Goal: Information Seeking & Learning: Learn about a topic

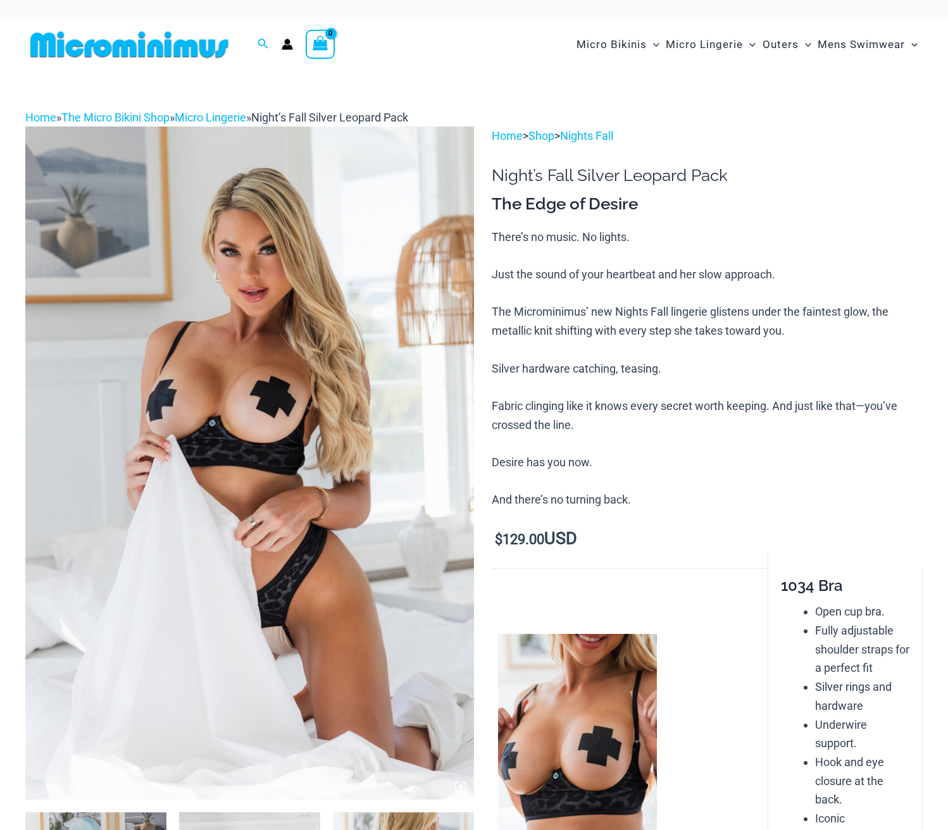
scroll to position [127, 0]
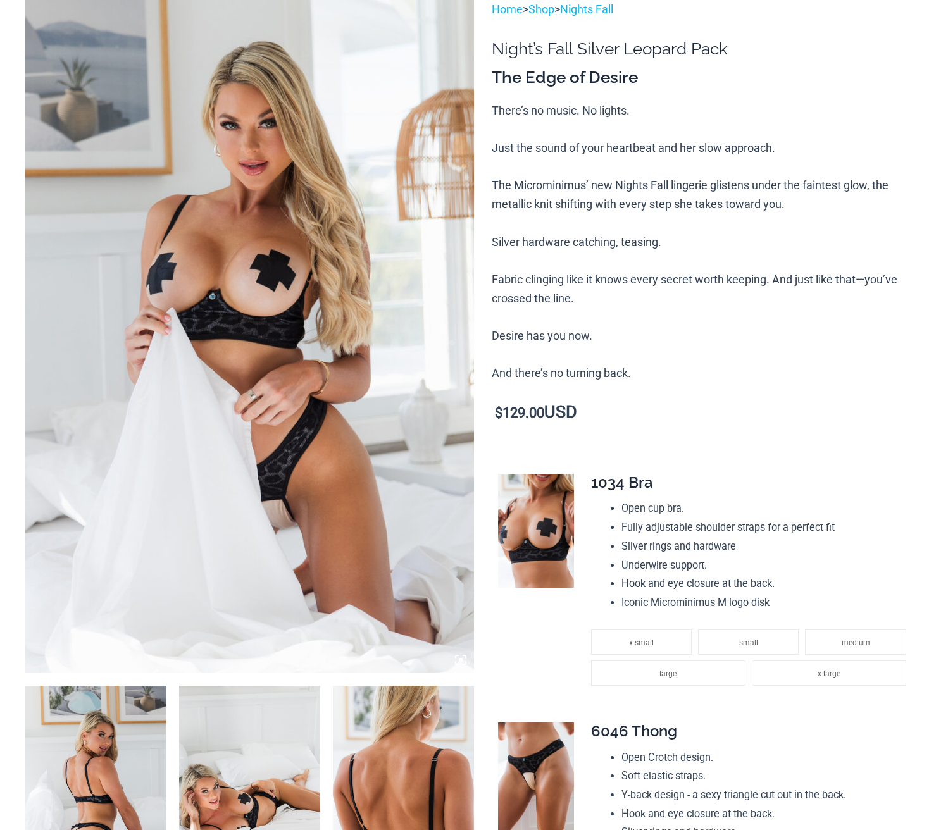
click at [232, 315] on img at bounding box center [249, 336] width 449 height 673
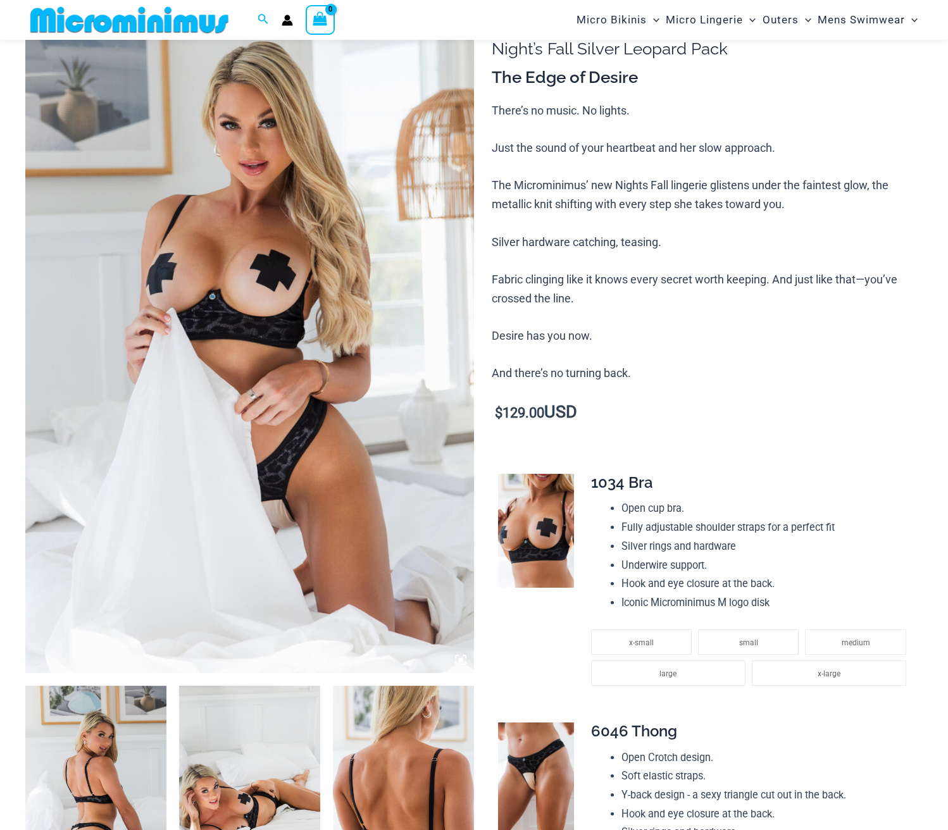
click at [458, 661] on img at bounding box center [249, 336] width 449 height 673
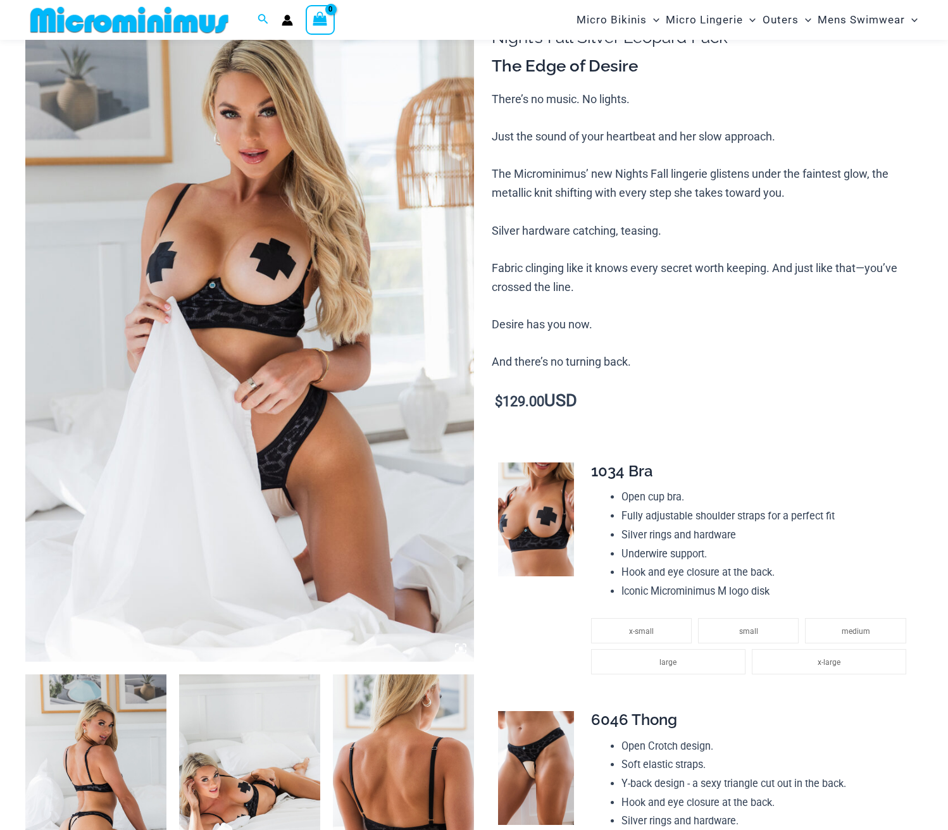
click at [459, 649] on icon at bounding box center [461, 649] width 4 height 4
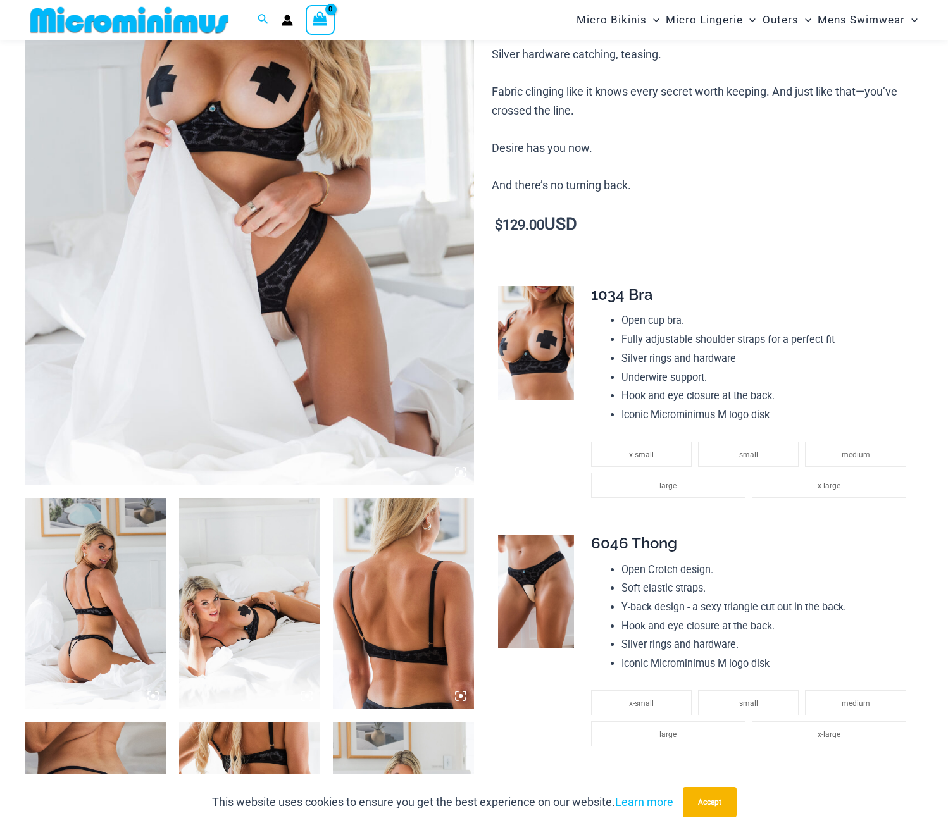
scroll to position [316, 0]
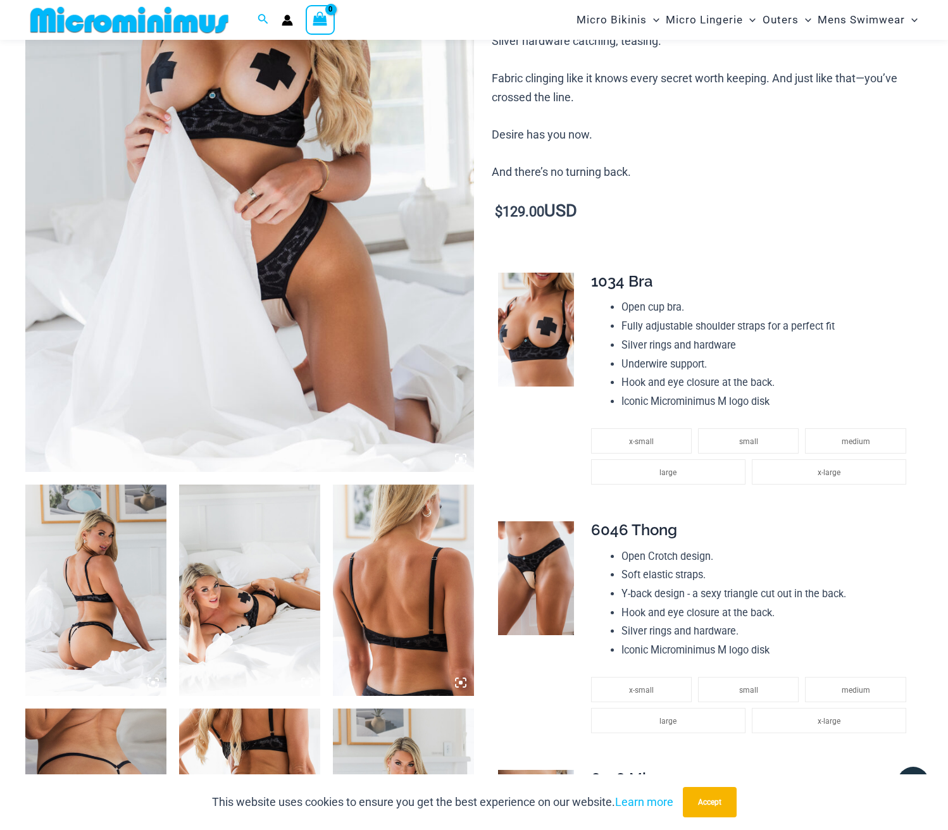
click at [459, 457] on icon at bounding box center [460, 458] width 11 height 11
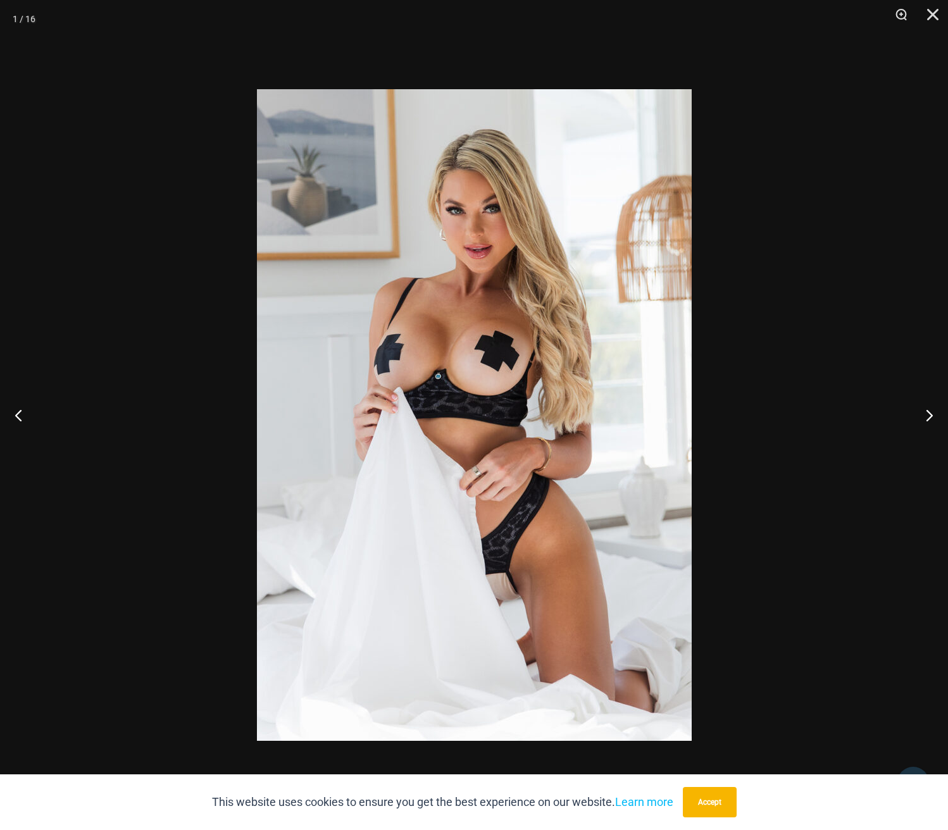
click at [467, 365] on img at bounding box center [474, 415] width 435 height 652
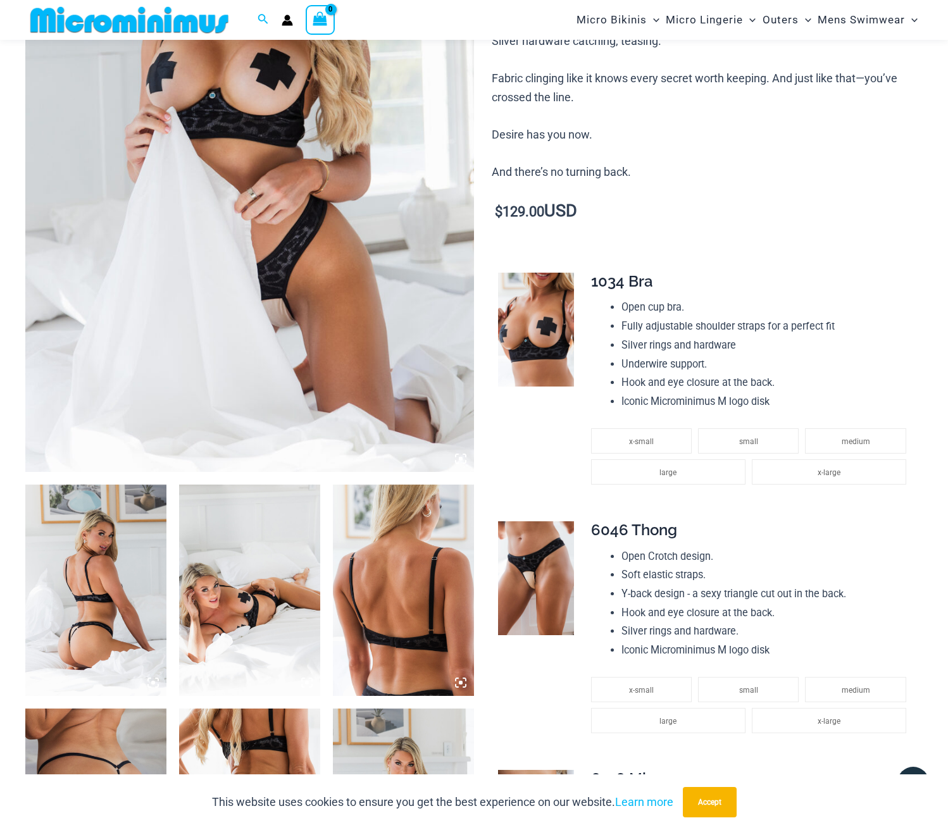
click at [464, 459] on icon at bounding box center [460, 458] width 11 height 11
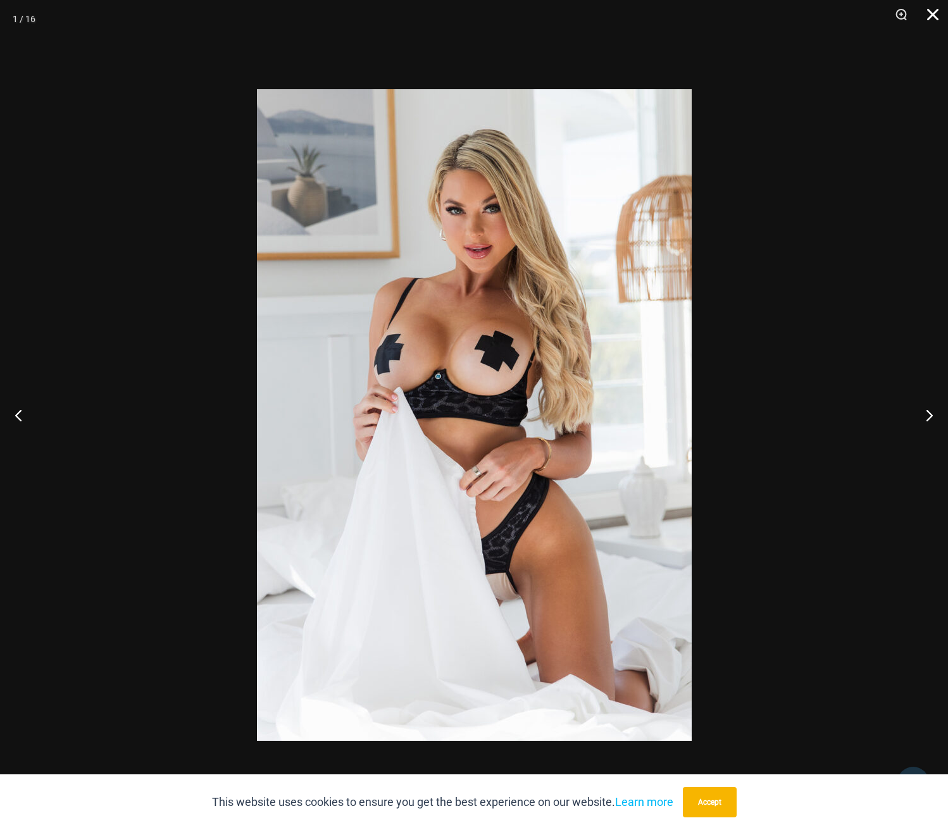
click at [934, 17] on button "Close" at bounding box center [929, 19] width 32 height 38
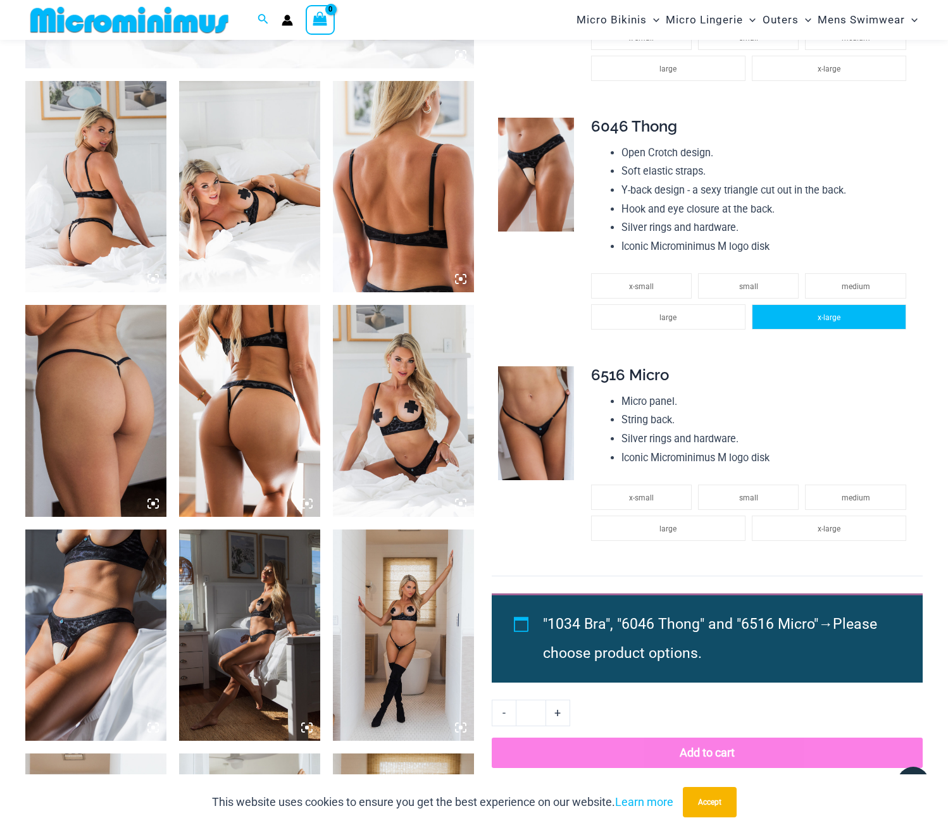
scroll to position [759, 0]
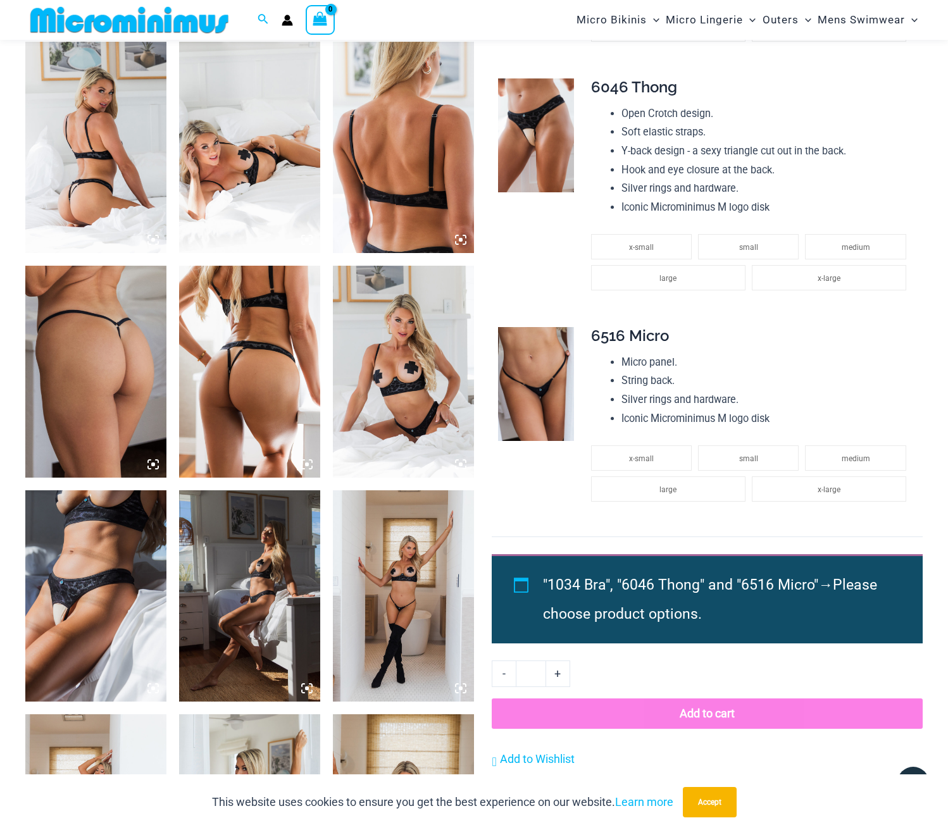
click at [303, 237] on icon at bounding box center [303, 236] width 3 height 3
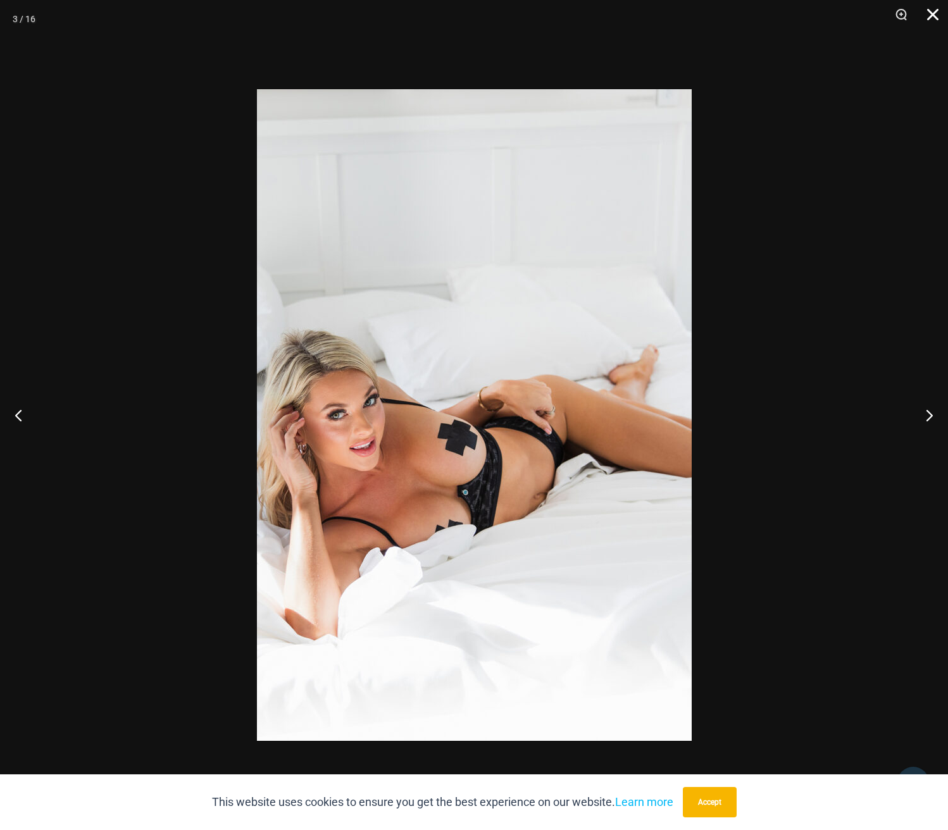
click at [939, 4] on button "Close" at bounding box center [929, 19] width 32 height 38
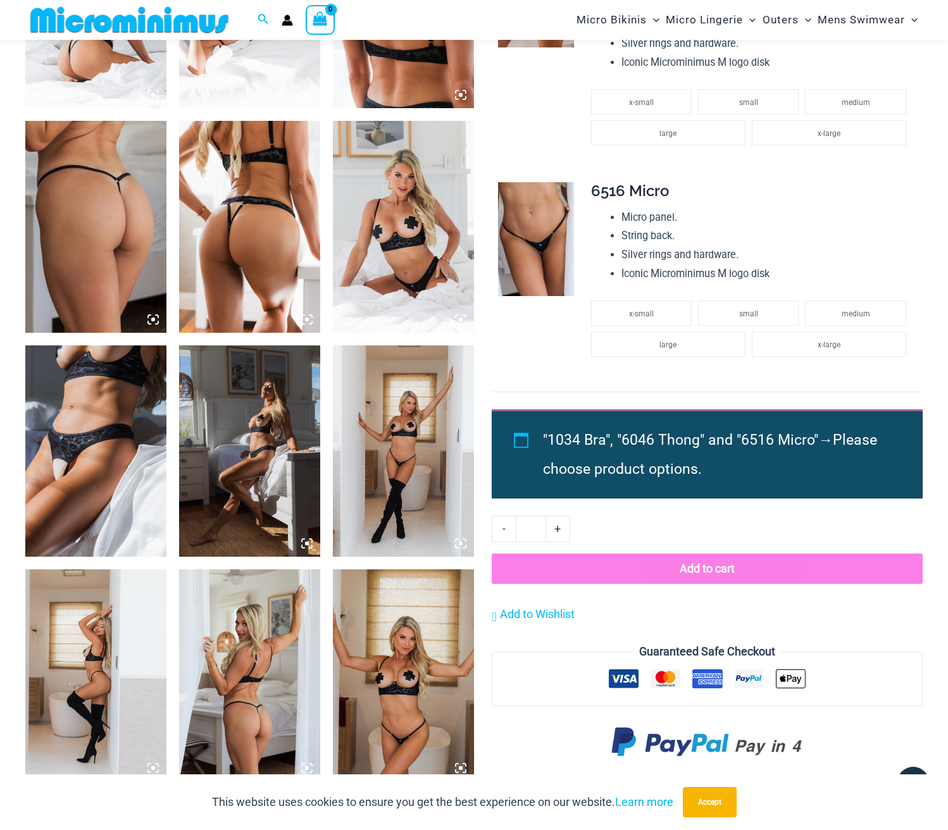
scroll to position [949, 0]
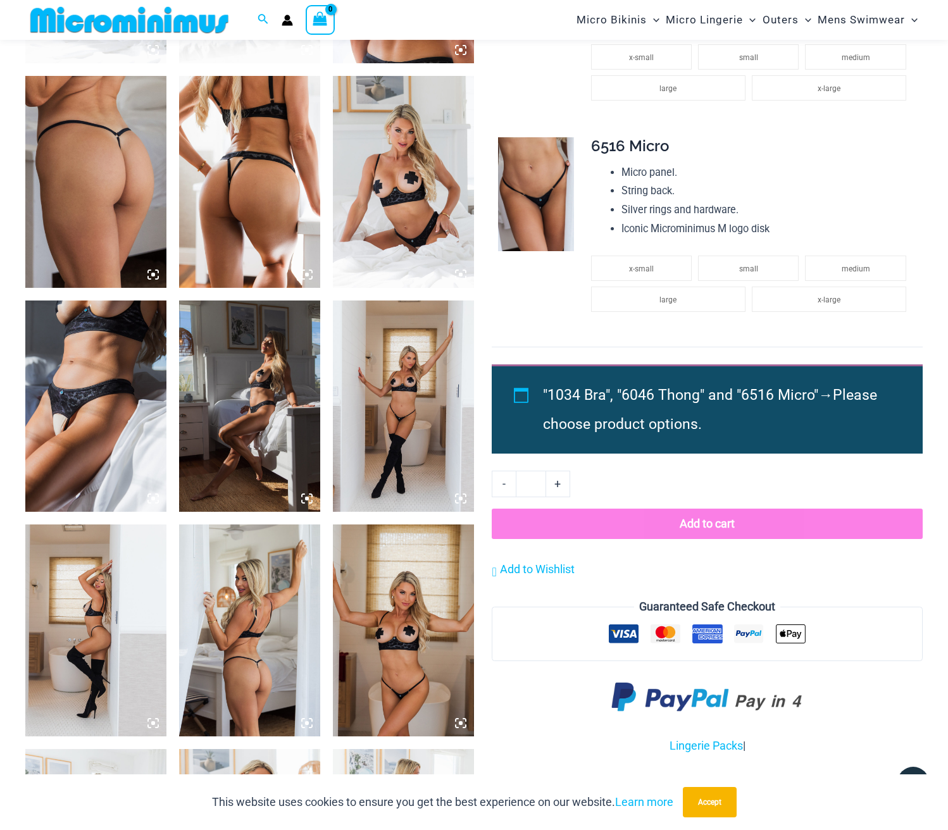
click at [153, 502] on icon at bounding box center [152, 498] width 11 height 11
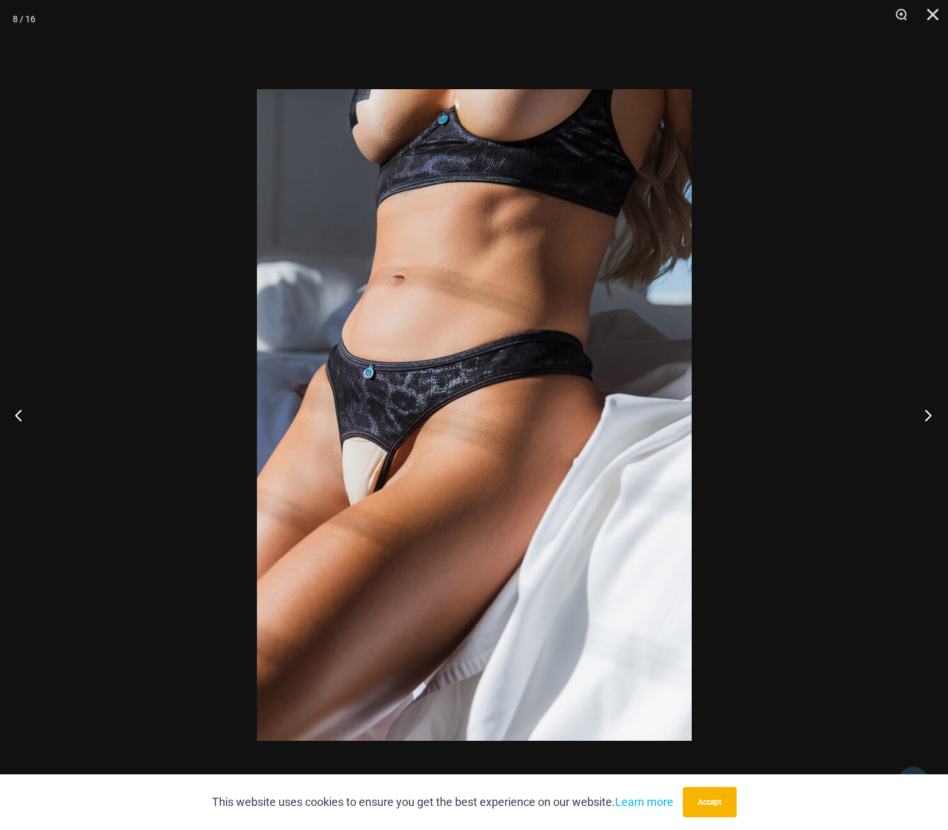
click at [926, 416] on button "Next" at bounding box center [924, 415] width 47 height 63
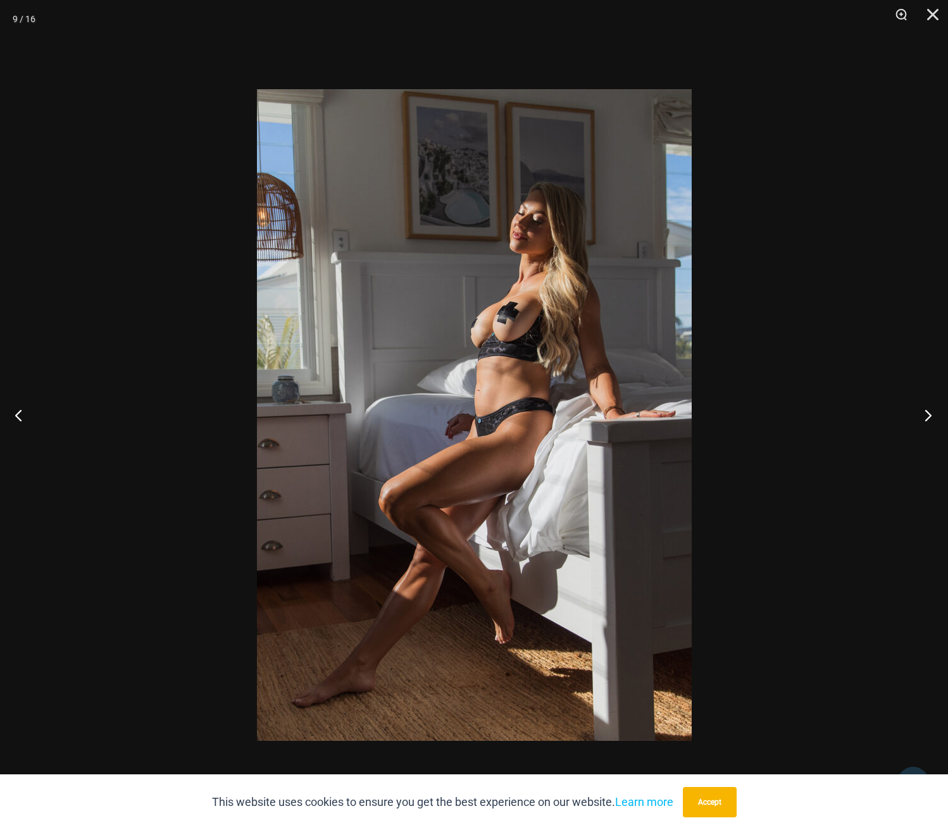
click at [926, 416] on button "Next" at bounding box center [924, 415] width 47 height 63
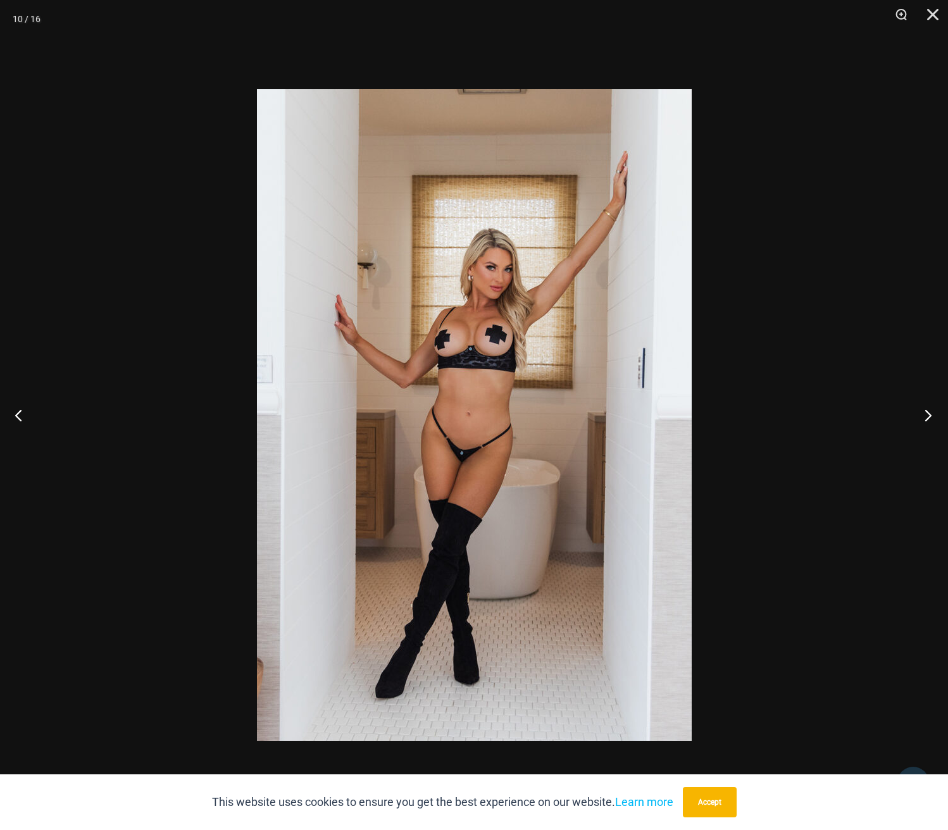
click at [926, 416] on button "Next" at bounding box center [924, 415] width 47 height 63
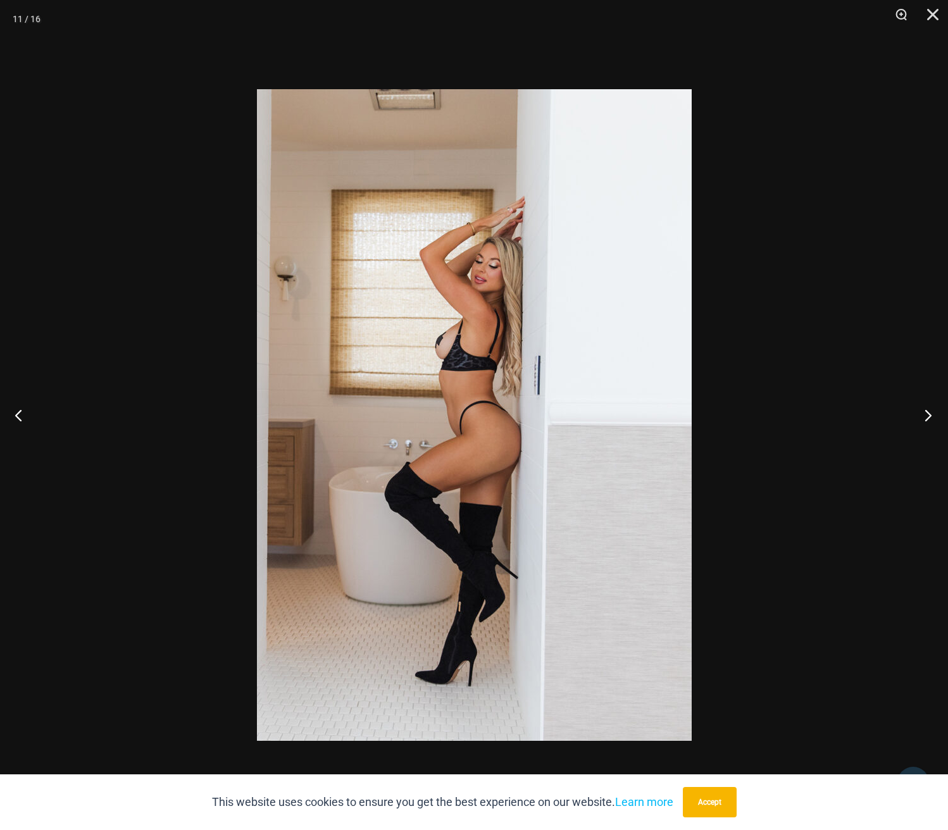
click at [926, 416] on button "Next" at bounding box center [924, 415] width 47 height 63
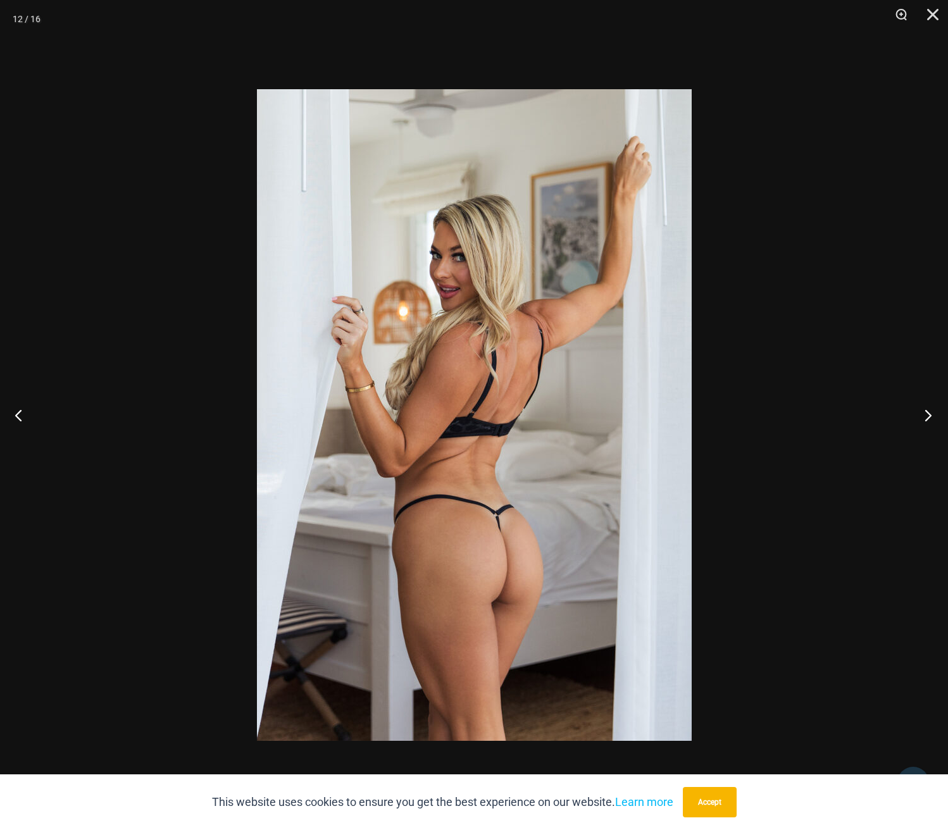
click at [926, 416] on button "Next" at bounding box center [924, 415] width 47 height 63
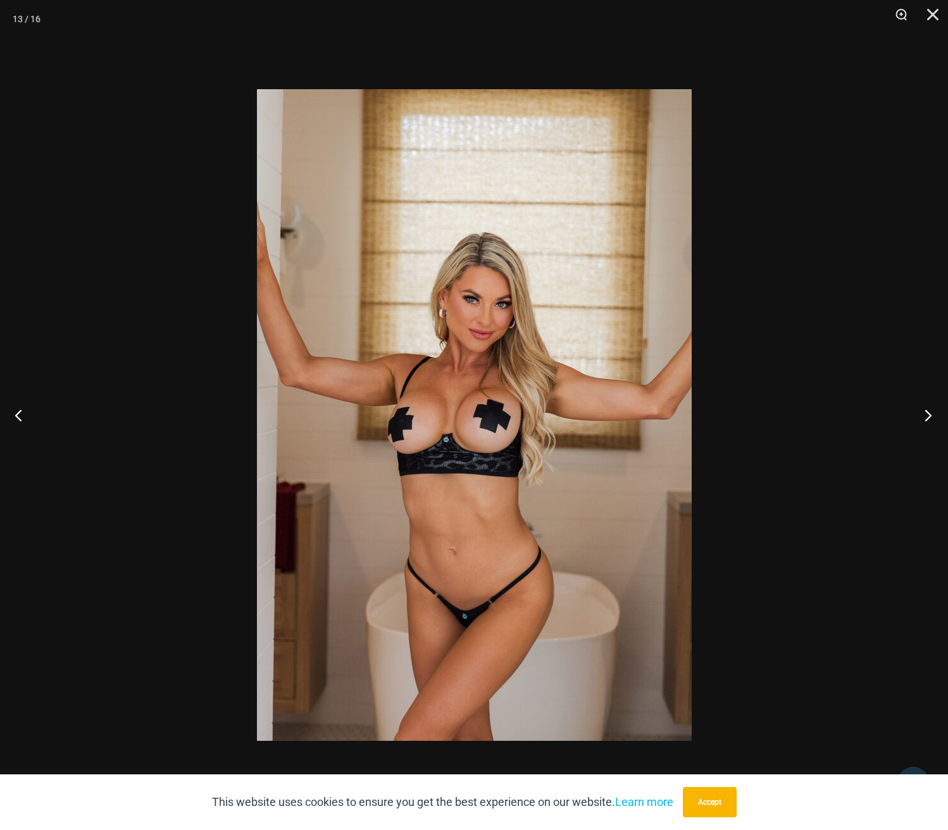
click at [926, 416] on button "Next" at bounding box center [924, 415] width 47 height 63
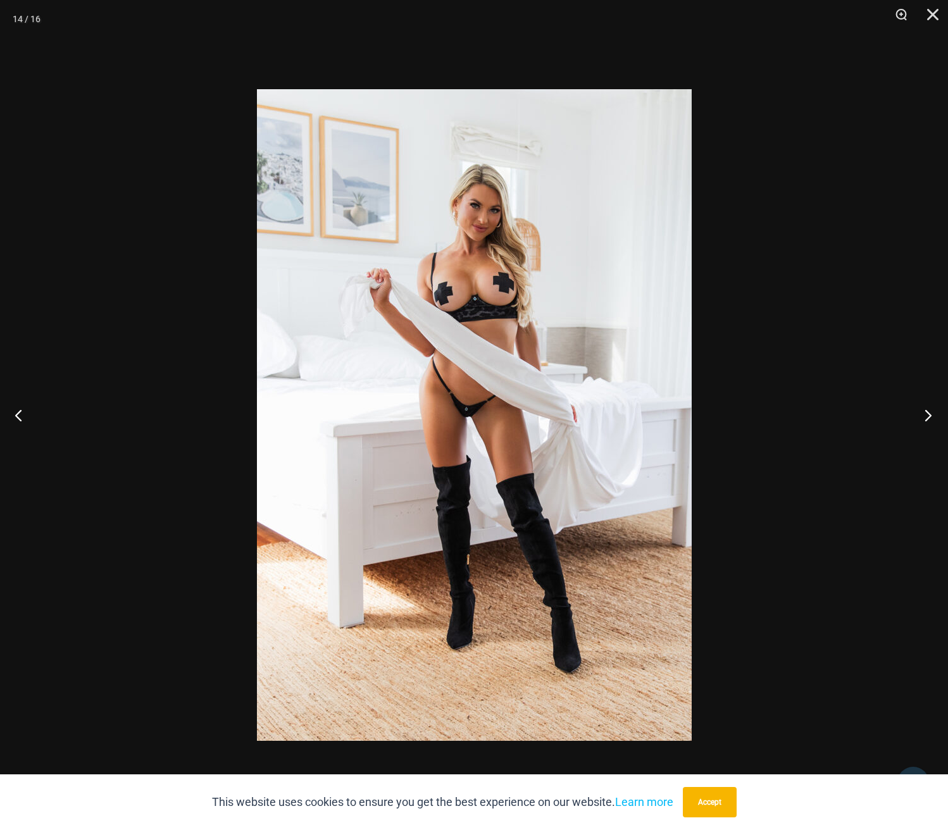
click at [926, 416] on button "Next" at bounding box center [924, 415] width 47 height 63
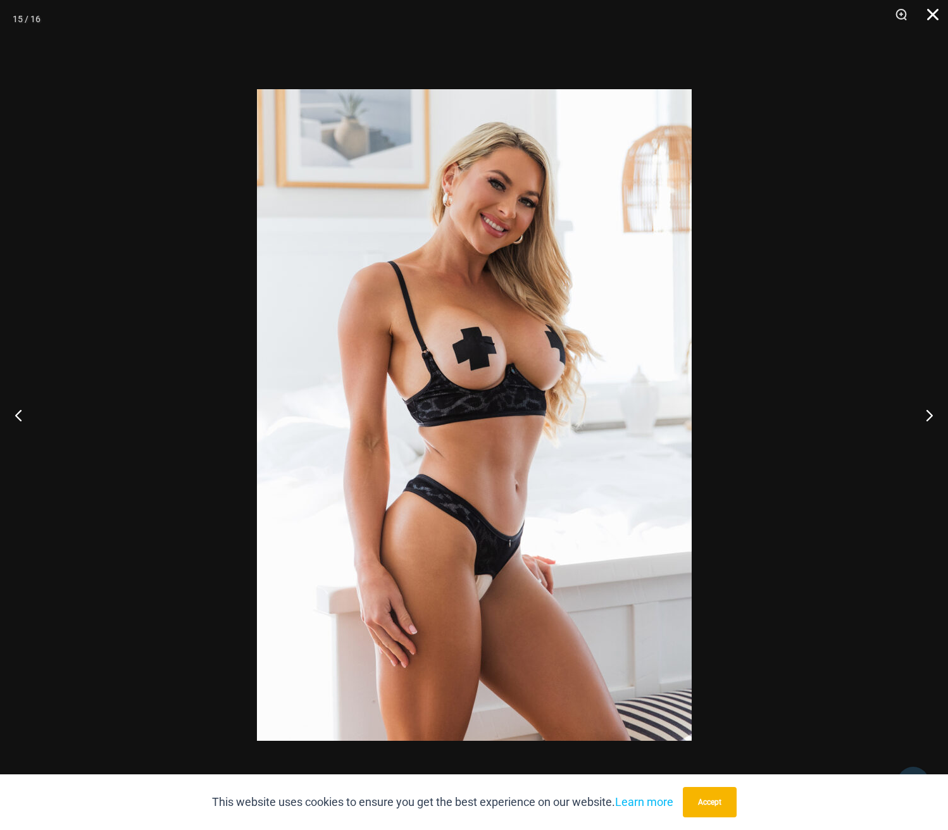
click at [932, 26] on button "Close" at bounding box center [929, 19] width 32 height 38
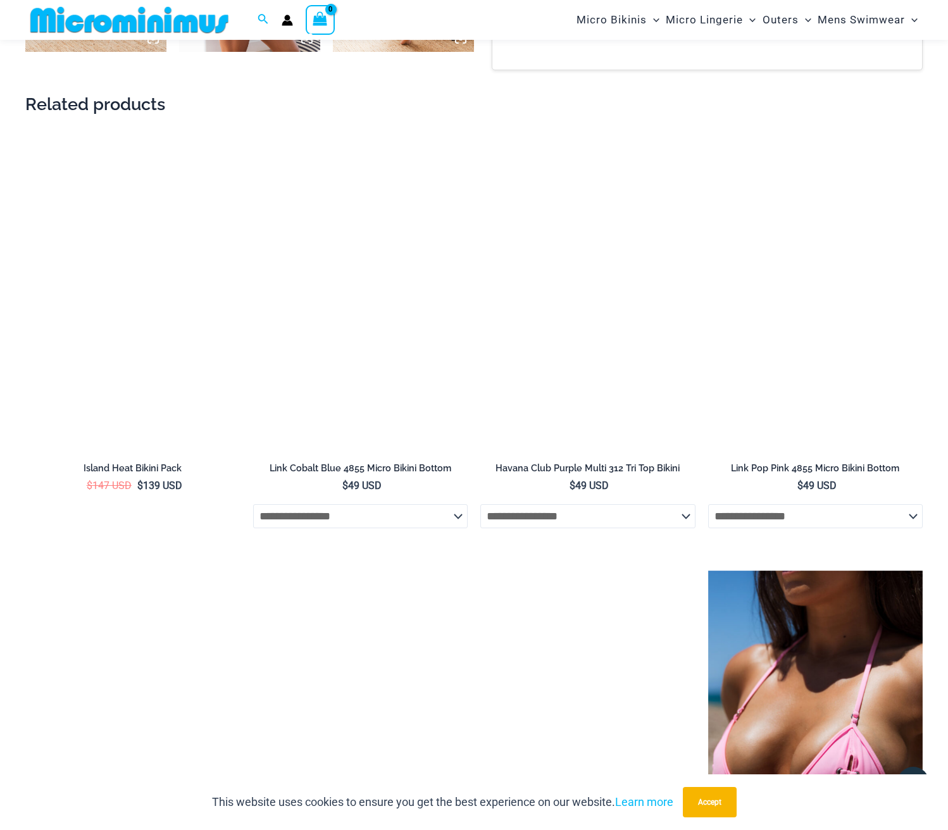
scroll to position [2278, 0]
